Goal: Information Seeking & Learning: Understand process/instructions

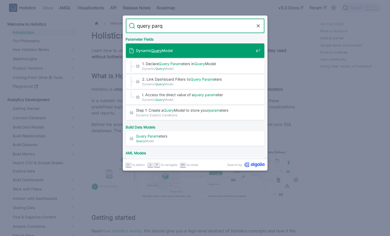
type input "query par"
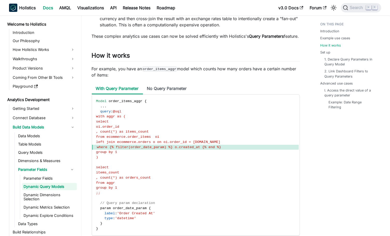
scroll to position [381, 0]
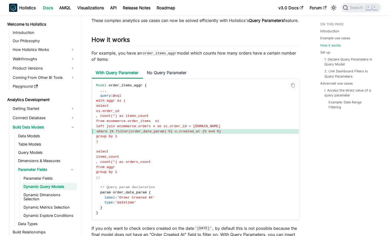
click at [226, 157] on code "Model order_items_aggr { . . . query : @sql with aggr as ( select oi.order_id ,…" at bounding box center [195, 149] width 207 height 141
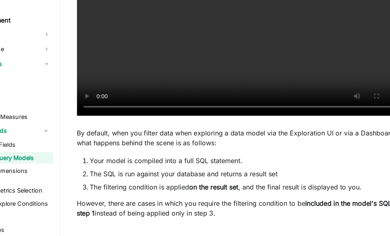
scroll to position [81, 0]
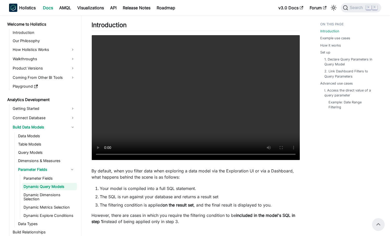
click at [125, 160] on video "Your browser does not support embedding video, but you can download it ." at bounding box center [196, 97] width 208 height 125
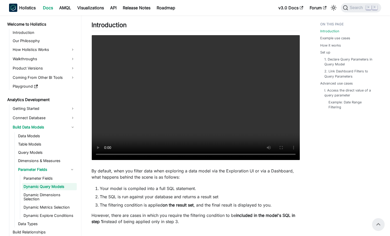
click at [39, 179] on link "Parameter Fields" at bounding box center [49, 178] width 55 height 7
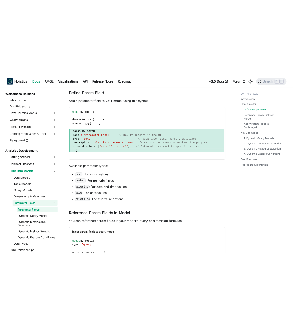
scroll to position [194, 0]
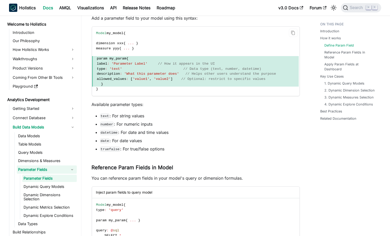
click at [170, 95] on code "Model my_model { dimension xxx { ... } measure yyy { ... } param my_param { lab…" at bounding box center [195, 61] width 207 height 69
click at [137, 68] on span at bounding box center [152, 69] width 61 height 4
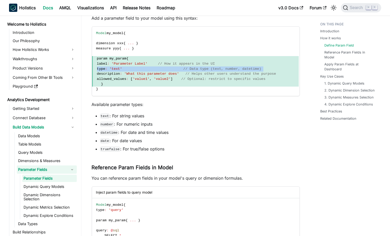
click at [133, 59] on div at bounding box center [133, 59] width 0 height 0
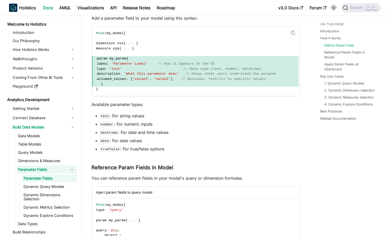
click at [137, 65] on span "'Parameter Label'" at bounding box center [130, 64] width 36 height 4
click at [133, 80] on span "[" at bounding box center [132, 79] width 2 height 4
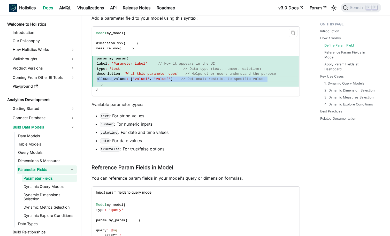
click at [133, 80] on span "[" at bounding box center [132, 79] width 2 height 4
click at [139, 77] on span "allowed_values : [ 'value1' , 'value2' ] // Optional: restrict to specific valu…" at bounding box center [195, 79] width 207 height 5
click at [135, 70] on div at bounding box center [135, 70] width 0 height 0
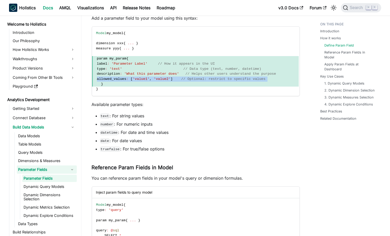
click at [139, 75] on span "'What this parameter does'" at bounding box center [151, 74] width 55 height 4
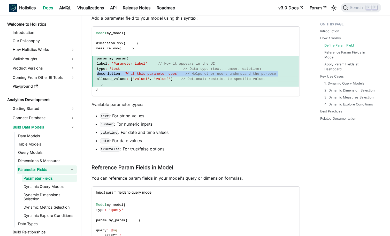
click at [139, 75] on span "'What this parameter does'" at bounding box center [151, 74] width 55 height 4
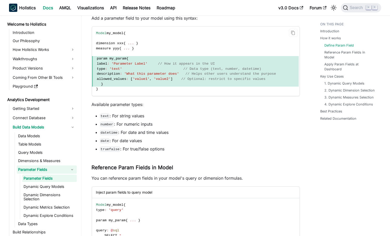
click at [137, 67] on span at bounding box center [152, 69] width 61 height 4
click at [137, 68] on span at bounding box center [152, 69] width 61 height 4
click at [137, 67] on span at bounding box center [152, 69] width 61 height 4
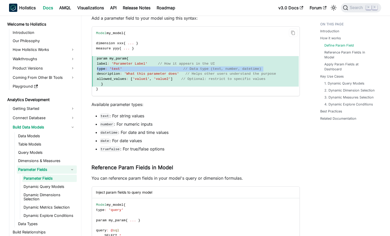
click at [137, 67] on span at bounding box center [152, 69] width 61 height 4
click at [126, 65] on span "'Parameter Label'" at bounding box center [130, 64] width 36 height 4
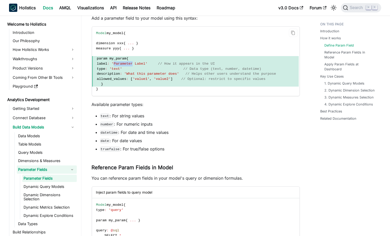
click at [126, 65] on span "'Parameter Label'" at bounding box center [130, 64] width 36 height 4
click at [136, 70] on span at bounding box center [152, 69] width 61 height 4
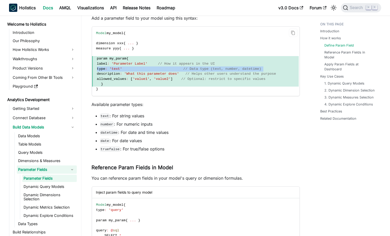
click at [136, 70] on span at bounding box center [152, 69] width 61 height 4
click at [133, 71] on div at bounding box center [133, 71] width 0 height 0
click at [131, 78] on span at bounding box center [129, 79] width 2 height 4
click at [134, 71] on div at bounding box center [134, 71] width 0 height 0
click at [121, 78] on span "allowed_values" at bounding box center [111, 79] width 29 height 4
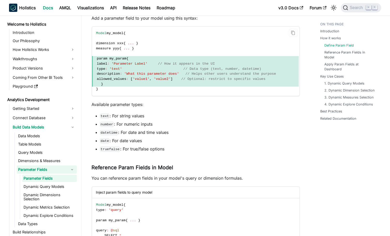
click at [121, 78] on span "allowed_values" at bounding box center [111, 79] width 29 height 4
click at [120, 74] on span "description" at bounding box center [108, 74] width 23 height 4
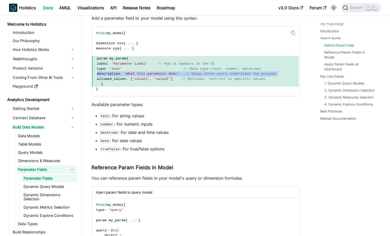
click at [120, 74] on span "description" at bounding box center [108, 74] width 23 height 4
click at [137, 75] on span "'What this parameter does'" at bounding box center [151, 74] width 55 height 4
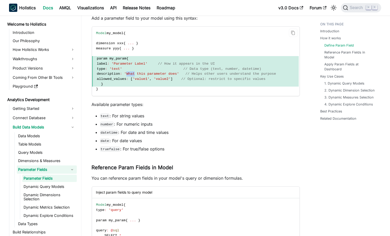
click at [137, 75] on span "'What this parameter does'" at bounding box center [151, 74] width 55 height 4
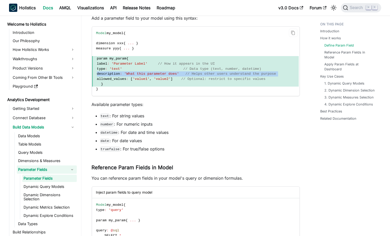
click at [137, 75] on span "'What this parameter does'" at bounding box center [151, 74] width 55 height 4
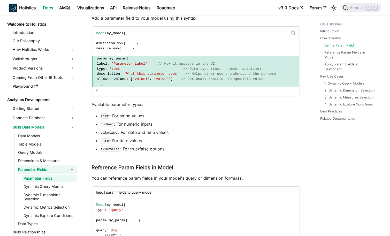
click at [139, 69] on span at bounding box center [152, 69] width 61 height 4
click at [152, 74] on span "'What this parameter does'" at bounding box center [151, 74] width 55 height 4
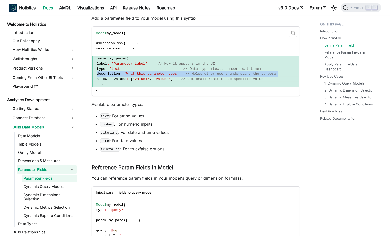
click at [152, 74] on span "'What this parameter does'" at bounding box center [151, 74] width 55 height 4
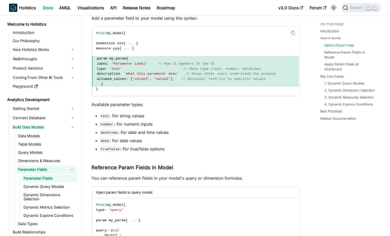
click at [165, 81] on span "allowed_values : [ 'value1' , 'value2' ] // Optional: restrict to specific valu…" at bounding box center [195, 79] width 207 height 5
click at [165, 74] on span "'What this parameter does'" at bounding box center [151, 74] width 55 height 4
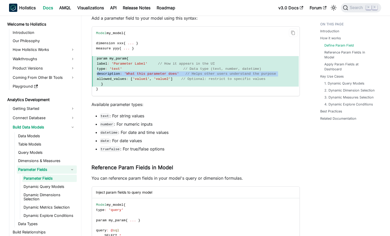
click at [165, 74] on span "'What this parameter does'" at bounding box center [151, 74] width 55 height 4
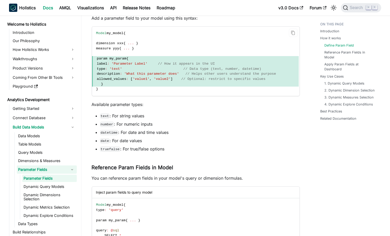
click at [165, 48] on code "Model my_model { dimension xxx { ... } measure yyy { ... } param my_param { lab…" at bounding box center [195, 61] width 207 height 69
click at [165, 50] on code "Model my_model { dimension xxx { ... } measure yyy { ... } param my_param { lab…" at bounding box center [195, 61] width 207 height 69
click at [132, 50] on span at bounding box center [131, 49] width 2 height 4
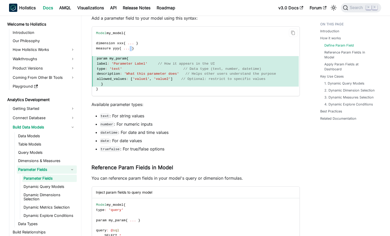
click at [132, 50] on span at bounding box center [131, 49] width 2 height 4
click at [145, 50] on code "Model my_model { dimension xxx { ... } measure yyy { ... } param my_param { lab…" at bounding box center [195, 61] width 207 height 69
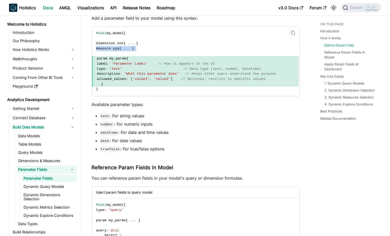
click at [145, 50] on code "Model my_model { dimension xxx { ... } measure yyy { ... } param my_param { lab…" at bounding box center [195, 61] width 207 height 69
click at [117, 44] on span "dimension xxx" at bounding box center [109, 43] width 27 height 4
click at [126, 45] on span "{" at bounding box center [125, 43] width 2 height 4
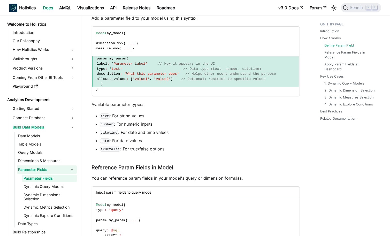
click at [258, 6] on div "Holistics Docs AMQL Visualizations API Release Notes Roadmap" at bounding box center [142, 7] width 267 height 11
click at [209, 68] on span "// Data type (text, number, datetime)" at bounding box center [222, 69] width 78 height 4
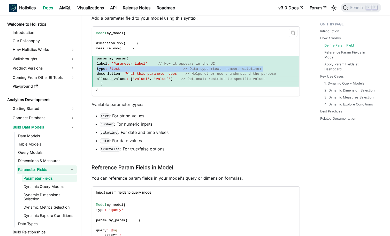
click at [209, 68] on span "// Data type (text, number, datetime)" at bounding box center [222, 69] width 78 height 4
click at [171, 64] on span "// How it appears in the UI" at bounding box center [186, 64] width 57 height 4
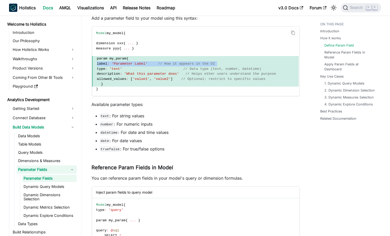
click at [171, 64] on span "// How it appears in the UI" at bounding box center [186, 64] width 57 height 4
click at [228, 57] on span "param my_param {" at bounding box center [195, 58] width 207 height 5
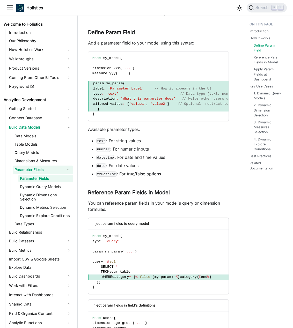
click at [209, 203] on p "You can reference param fields in your model's query or dimension formulas." at bounding box center [158, 206] width 141 height 12
